Goal: Information Seeking & Learning: Find specific page/section

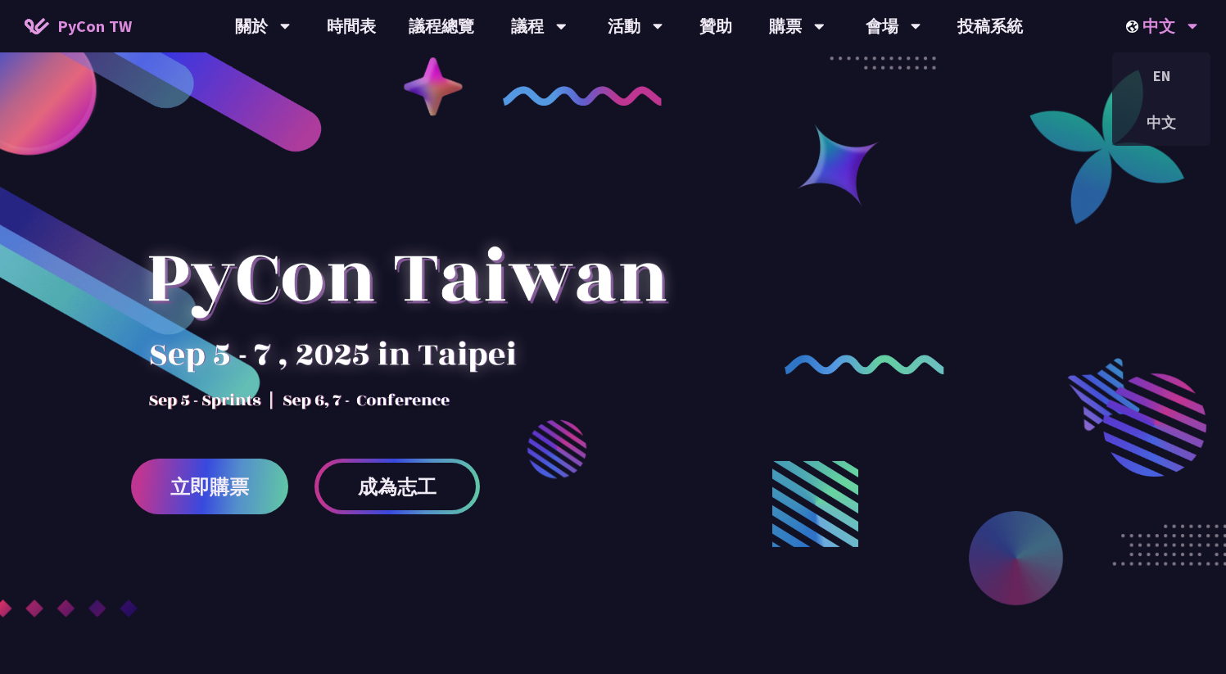
click at [1143, 27] on div "中文" at bounding box center [1162, 26] width 72 height 52
click at [1165, 82] on div "EN" at bounding box center [1161, 75] width 98 height 38
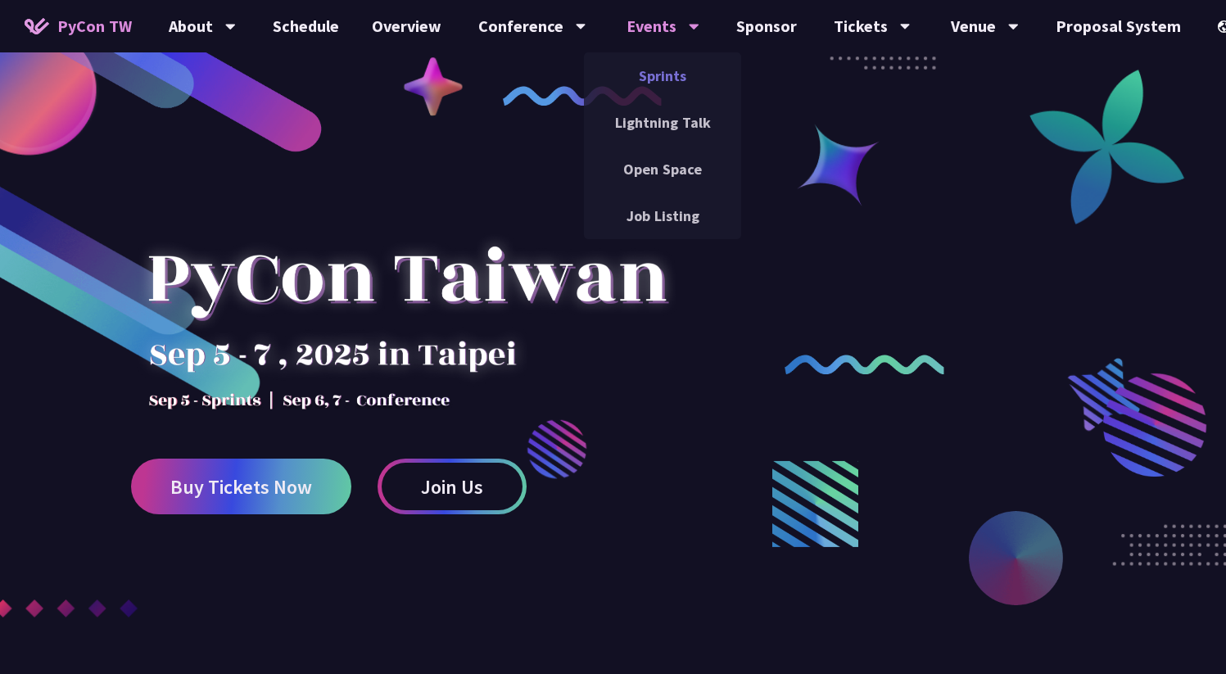
click at [672, 66] on link "Sprints" at bounding box center [662, 75] width 157 height 38
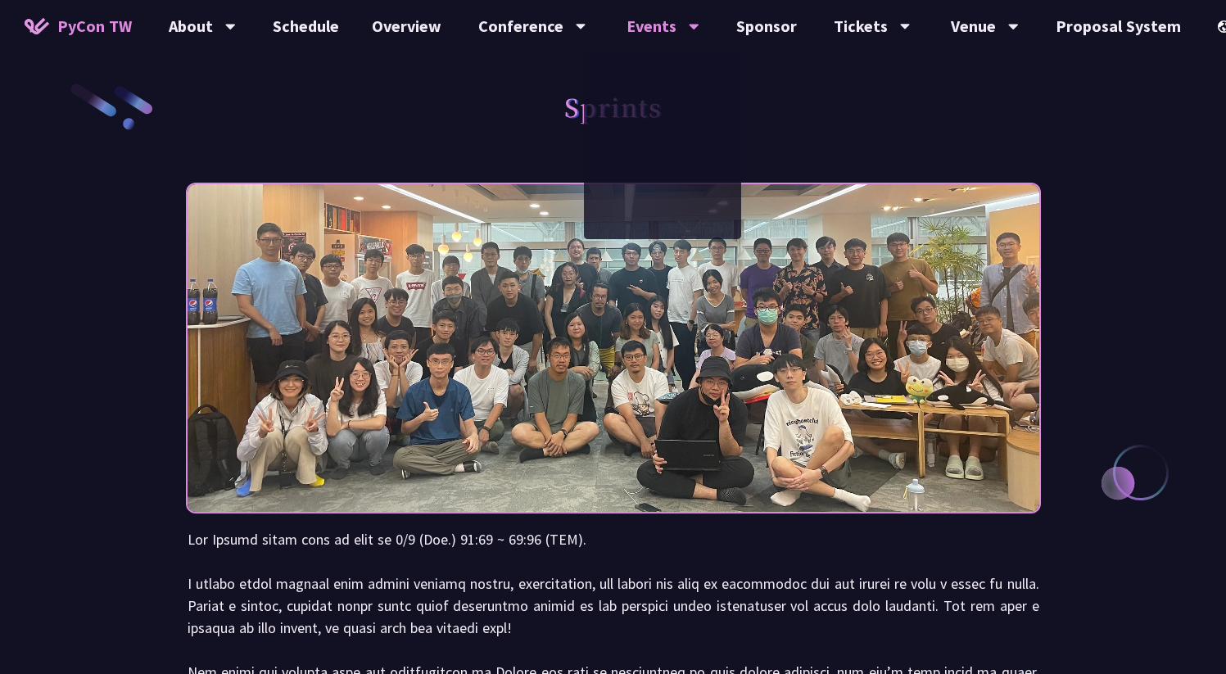
click at [354, 137] on div "Sprints" at bounding box center [612, 125] width 851 height 86
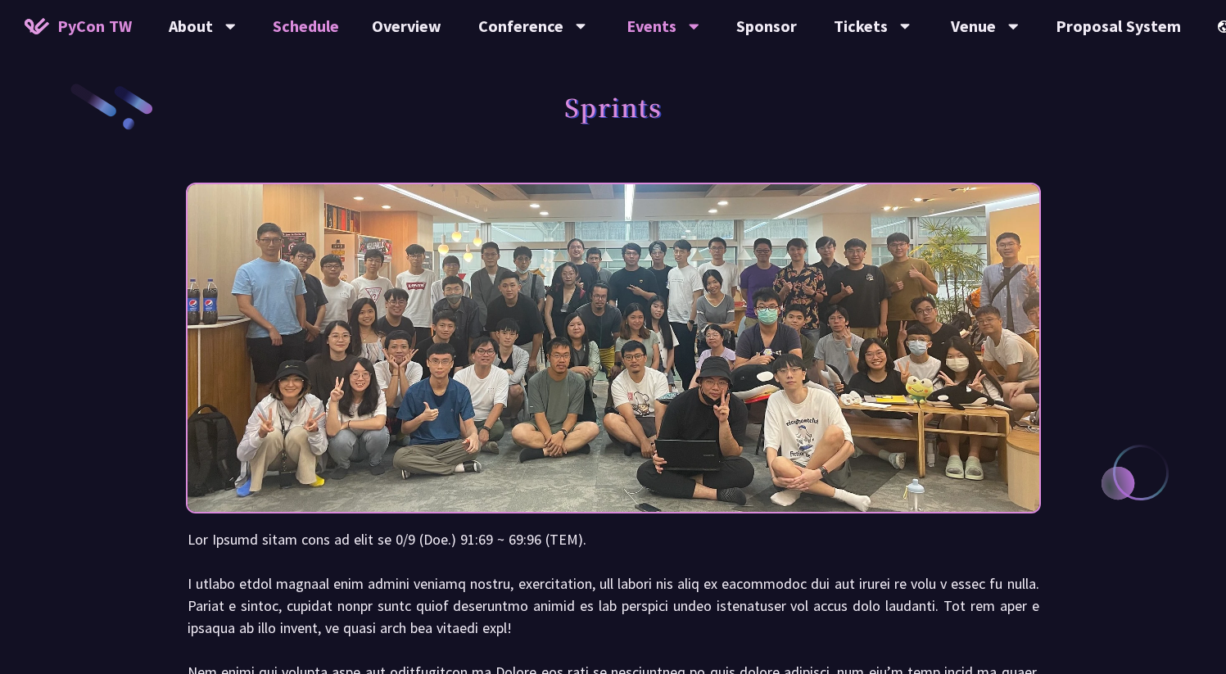
click at [280, 35] on link "Schedule" at bounding box center [305, 26] width 99 height 52
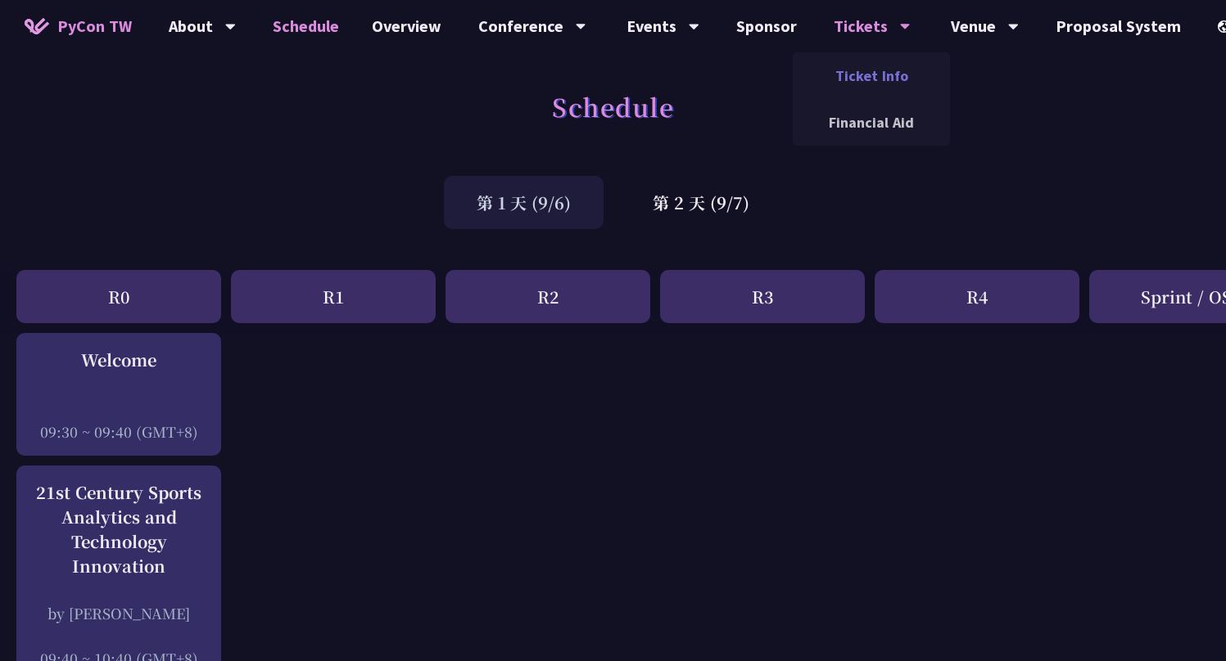
click at [850, 89] on link "Ticket Info" at bounding box center [870, 75] width 157 height 38
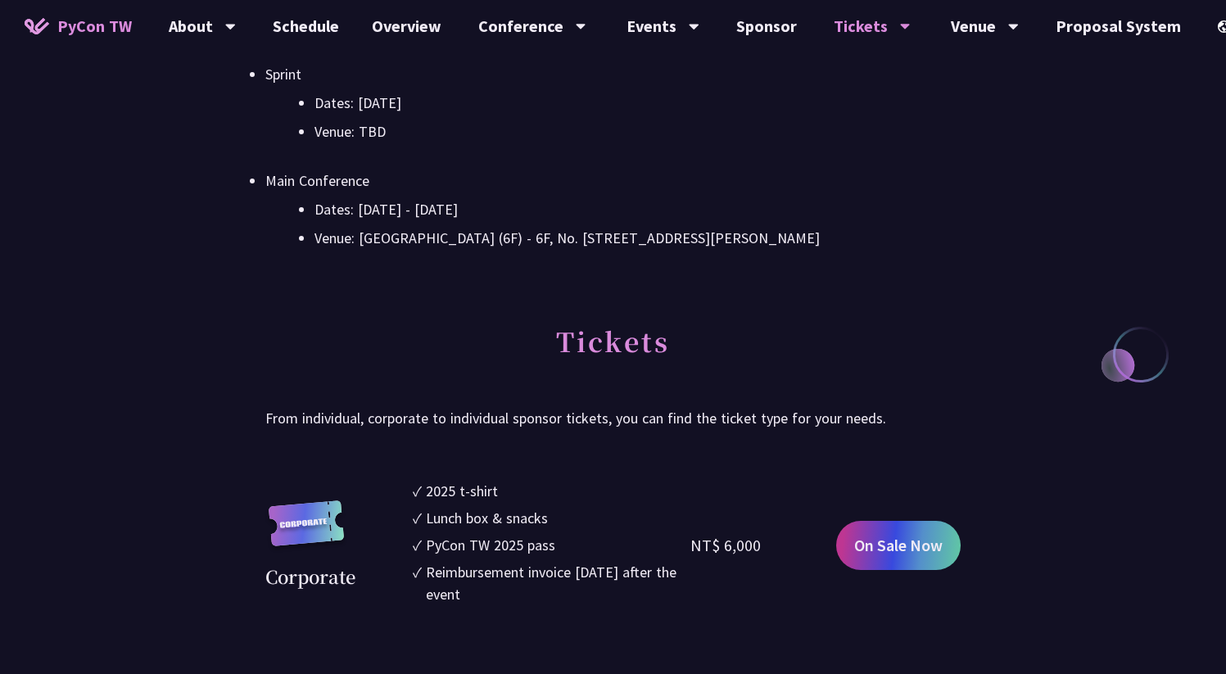
scroll to position [578, 0]
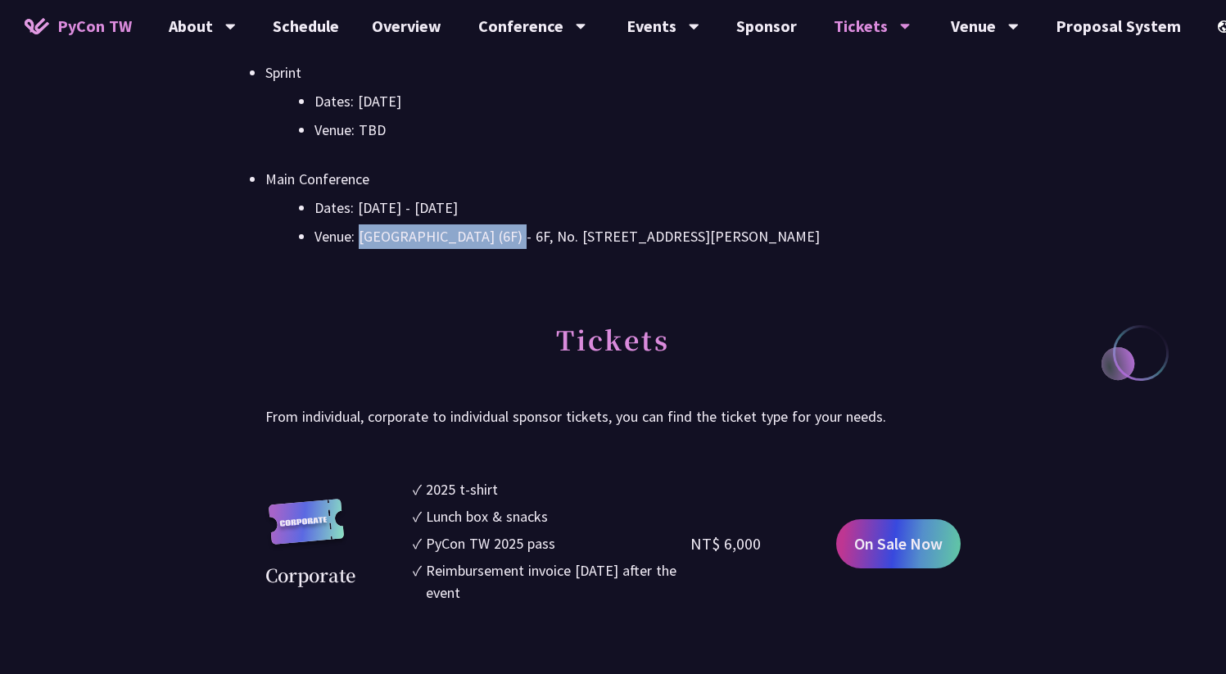
drag, startPoint x: 363, startPoint y: 238, endPoint x: 506, endPoint y: 239, distance: 143.3
click at [506, 239] on li "Venue: [GEOGRAPHIC_DATA] (6F) - 6F, No. [STREET_ADDRESS][PERSON_NAME]" at bounding box center [637, 236] width 646 height 25
copy li "Taipei New Horizon (6F)"
